Goal: Find specific page/section: Find specific page/section

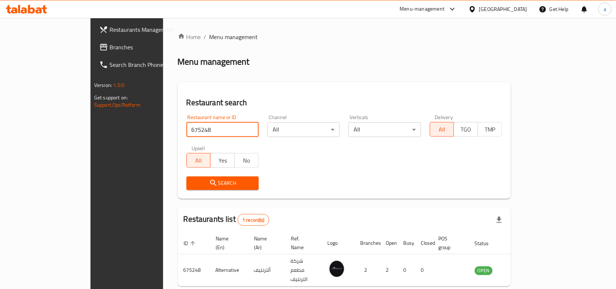
click at [109, 46] on span "Branches" at bounding box center [148, 47] width 78 height 9
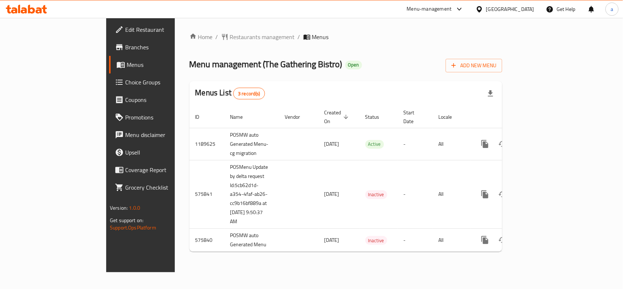
click at [201, 46] on div "Home / Restaurants management / Menus Menu management ( The Gathering Bistro ) …" at bounding box center [345, 144] width 313 height 225
click at [230, 36] on span "Restaurants management" at bounding box center [262, 36] width 65 height 9
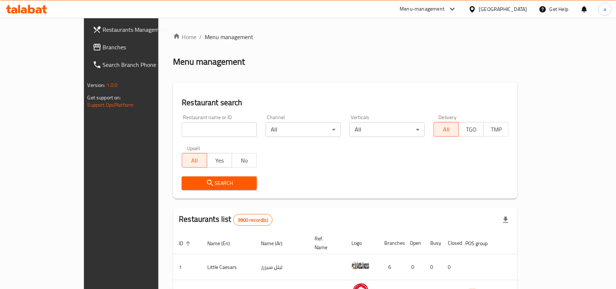
click at [182, 129] on input "search" at bounding box center [219, 129] width 75 height 15
paste input "24540"
type input "24540"
click button "Search" at bounding box center [219, 183] width 75 height 14
